Goal: Information Seeking & Learning: Understand process/instructions

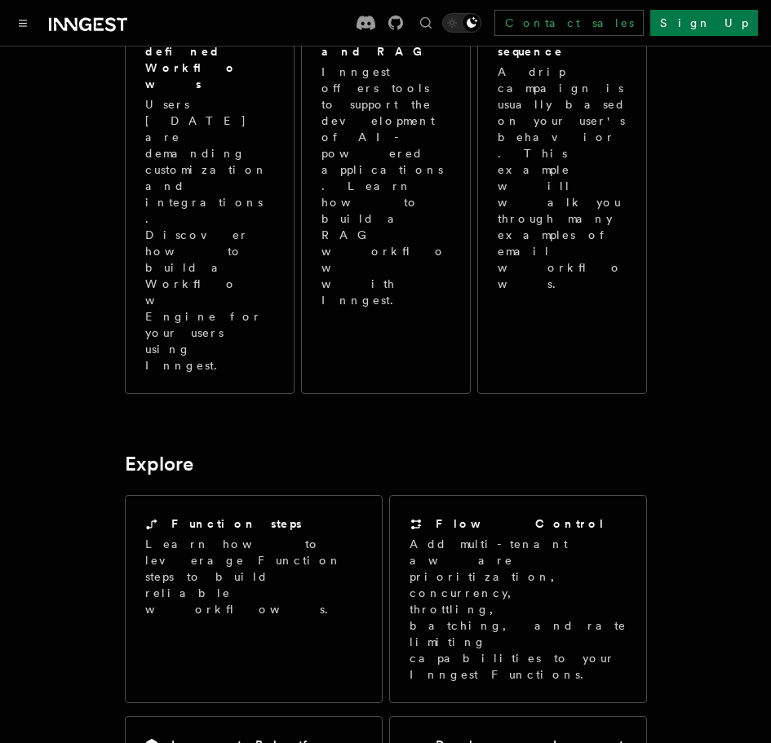
scroll to position [1492, 0]
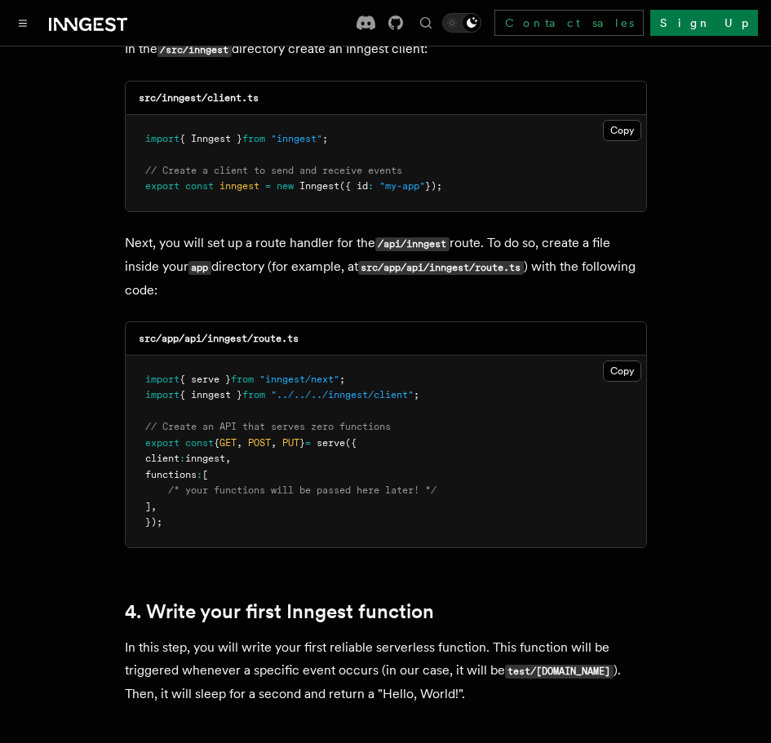
scroll to position [2175, 0]
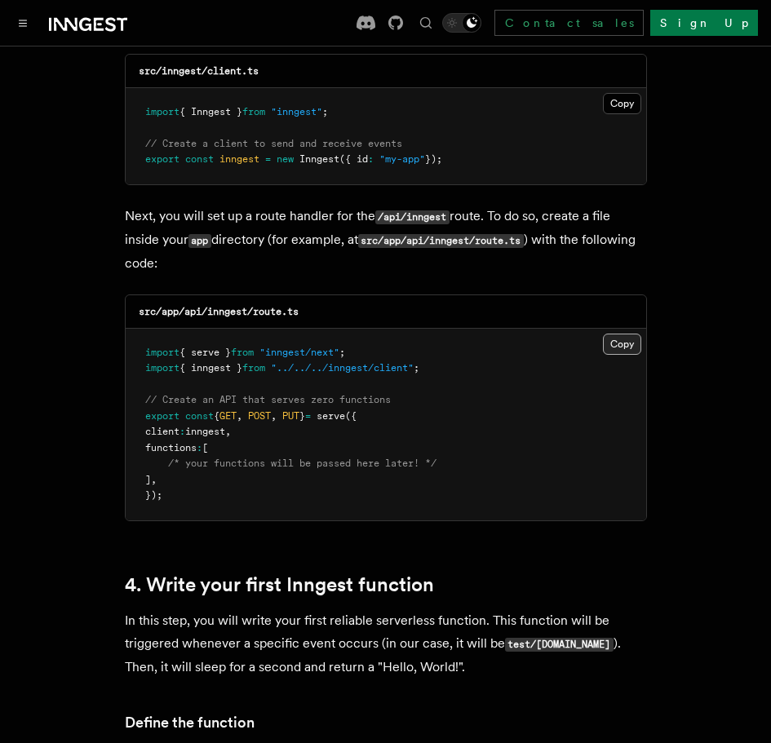
click at [609, 333] on button "Copy Copied" at bounding box center [622, 343] width 38 height 21
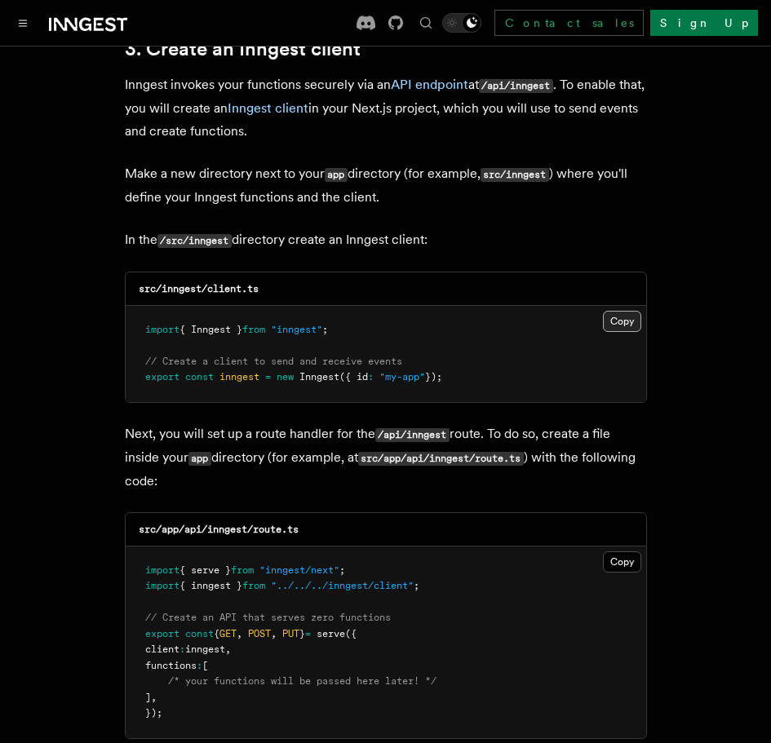
click at [624, 311] on button "Copy Copied" at bounding box center [622, 321] width 38 height 21
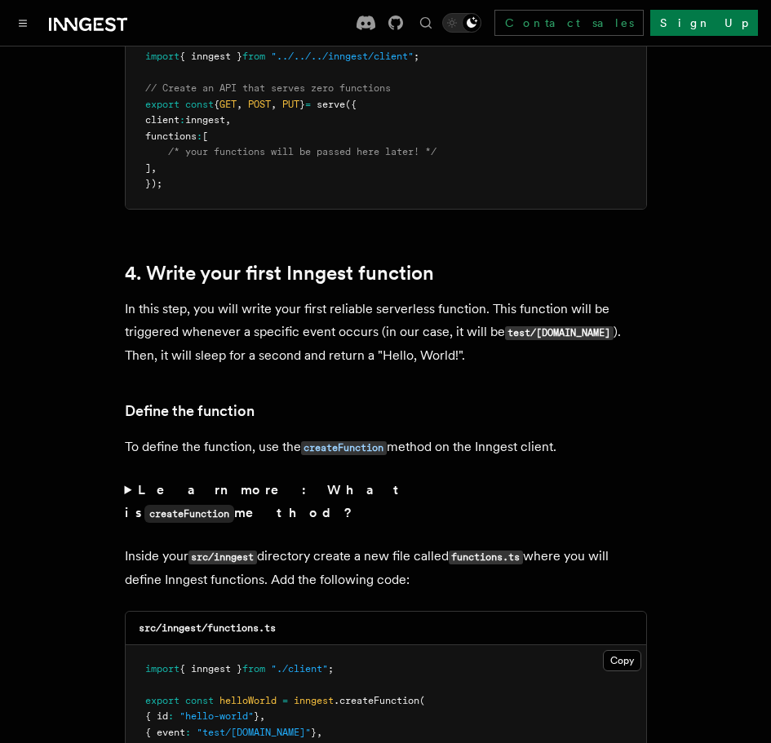
scroll to position [2827, 0]
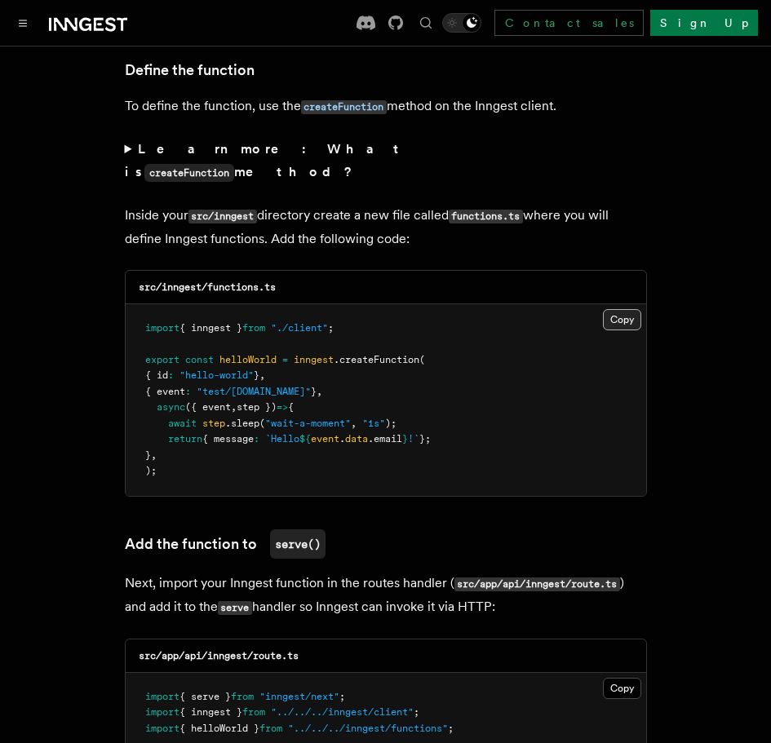
click at [603, 309] on button "Copy Copied" at bounding box center [622, 319] width 38 height 21
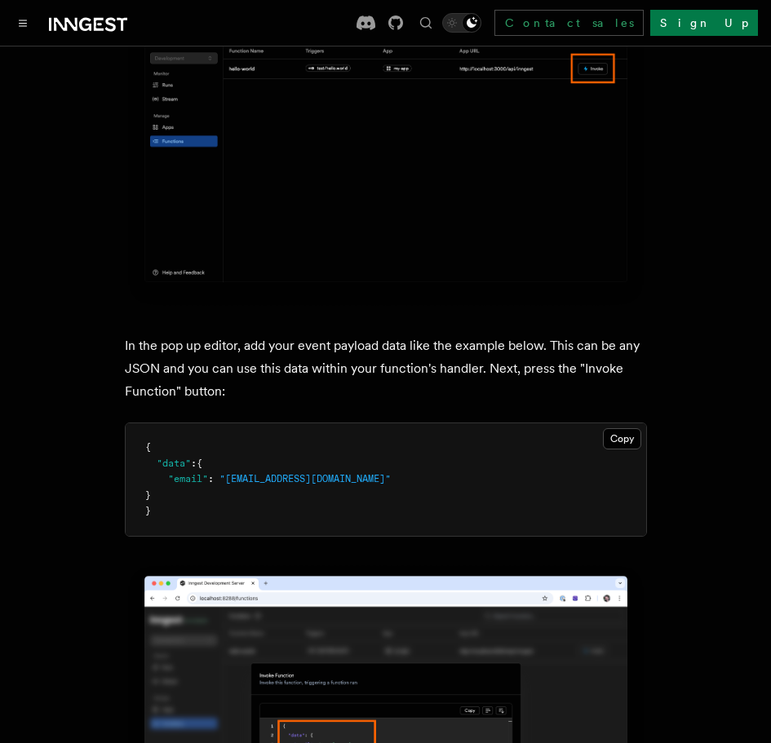
scroll to position [4675, 0]
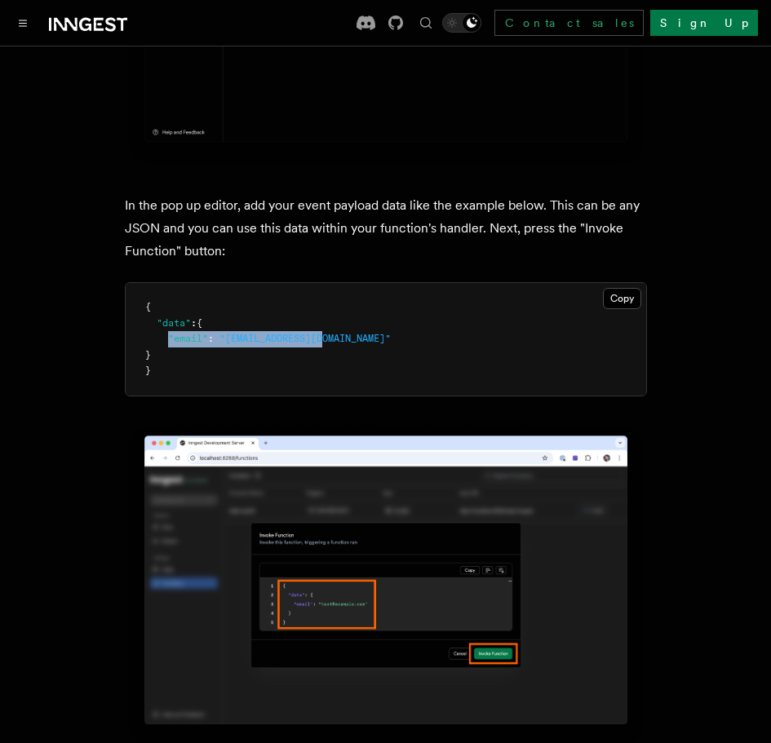
drag, startPoint x: 360, startPoint y: 268, endPoint x: 166, endPoint y: 276, distance: 193.4
click at [166, 283] on pre "{ "data" : { "email" : "test@example.com" } }" at bounding box center [386, 339] width 520 height 113
copy span ""email" : "test@example.com""
click at [621, 288] on button "Copy Copied" at bounding box center [622, 298] width 38 height 21
